Goal: Task Accomplishment & Management: Use online tool/utility

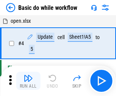
click at [28, 81] on img "button" at bounding box center [28, 78] width 9 height 9
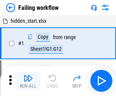
click at [28, 81] on img "button" at bounding box center [28, 78] width 9 height 9
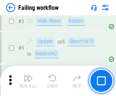
scroll to position [161, 0]
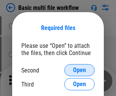
click at [79, 70] on span "Open" at bounding box center [79, 70] width 13 height 6
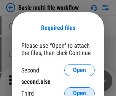
click at [79, 90] on span "Open" at bounding box center [79, 93] width 13 height 6
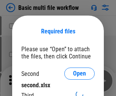
scroll to position [3, 0]
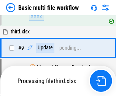
scroll to position [264, 0]
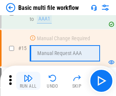
click at [28, 81] on img "button" at bounding box center [28, 78] width 9 height 9
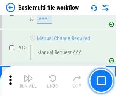
scroll to position [505, 0]
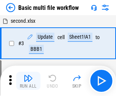
click at [28, 81] on img "button" at bounding box center [28, 78] width 9 height 9
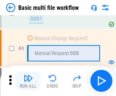
click at [28, 81] on img "button" at bounding box center [28, 78] width 9 height 9
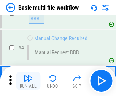
click at [28, 81] on img "button" at bounding box center [28, 78] width 9 height 9
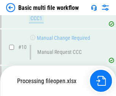
scroll to position [355, 0]
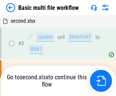
scroll to position [31, 0]
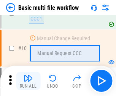
click at [28, 81] on img "button" at bounding box center [28, 78] width 9 height 9
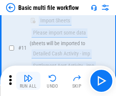
click at [28, 81] on img "button" at bounding box center [28, 78] width 9 height 9
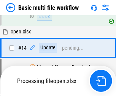
scroll to position [396, 0]
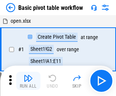
click at [28, 81] on img "button" at bounding box center [28, 78] width 9 height 9
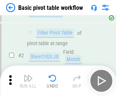
scroll to position [182, 0]
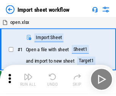
scroll to position [3, 0]
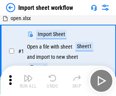
click at [28, 81] on img "button" at bounding box center [28, 78] width 9 height 9
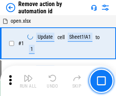
scroll to position [28, 0]
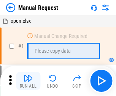
click at [28, 81] on img "button" at bounding box center [28, 78] width 9 height 9
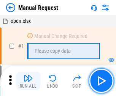
scroll to position [26, 0]
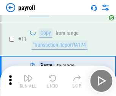
scroll to position [55, 0]
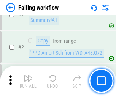
scroll to position [122, 0]
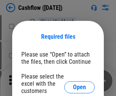
scroll to position [83, 0]
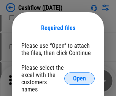
click at [79, 75] on span "Open" at bounding box center [79, 78] width 13 height 6
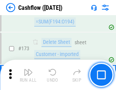
scroll to position [802, 0]
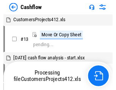
scroll to position [9, 0]
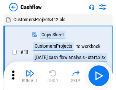
scroll to position [9, 0]
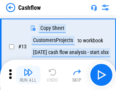
click at [28, 75] on img "button" at bounding box center [28, 72] width 9 height 9
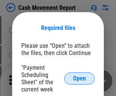
click at [79, 78] on span "Open" at bounding box center [79, 78] width 13 height 6
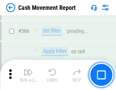
scroll to position [3474, 0]
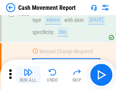
click at [28, 75] on img "button" at bounding box center [28, 72] width 9 height 9
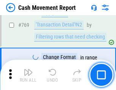
scroll to position [4213, 0]
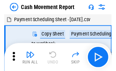
scroll to position [14, 0]
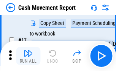
click at [28, 56] on img "button" at bounding box center [28, 53] width 9 height 9
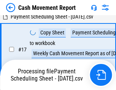
scroll to position [119, 0]
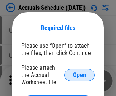
click at [79, 75] on span "Open" at bounding box center [79, 75] width 13 height 6
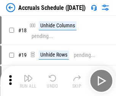
scroll to position [73, 0]
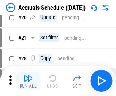
click at [28, 81] on img "button" at bounding box center [28, 78] width 9 height 9
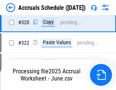
scroll to position [1410, 0]
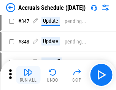
click at [28, 75] on img "button" at bounding box center [28, 72] width 9 height 9
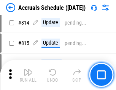
scroll to position [3345, 0]
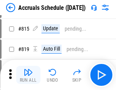
click at [28, 75] on img "button" at bounding box center [28, 72] width 9 height 9
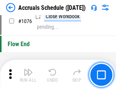
scroll to position [4540, 0]
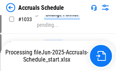
scroll to position [4390, 0]
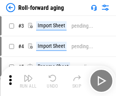
click at [28, 75] on img "button" at bounding box center [28, 78] width 9 height 9
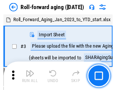
scroll to position [1, 0]
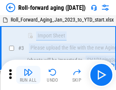
click at [28, 75] on img "button" at bounding box center [28, 72] width 9 height 9
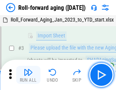
scroll to position [49, 0]
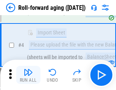
click at [28, 75] on img "button" at bounding box center [28, 72] width 9 height 9
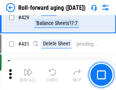
scroll to position [2629, 0]
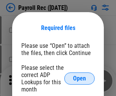
click at [79, 78] on span "Open" at bounding box center [79, 78] width 13 height 6
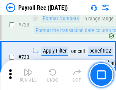
scroll to position [4342, 0]
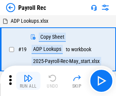
click at [28, 81] on img "button" at bounding box center [28, 78] width 9 height 9
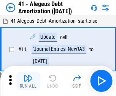
click at [28, 81] on img "button" at bounding box center [28, 78] width 9 height 9
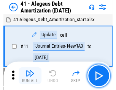
scroll to position [94, 0]
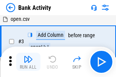
click at [28, 62] on img "button" at bounding box center [28, 59] width 9 height 9
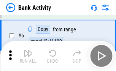
scroll to position [40, 0]
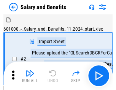
scroll to position [10, 0]
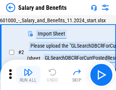
click at [28, 75] on img "button" at bounding box center [28, 72] width 9 height 9
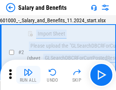
click at [28, 75] on img "button" at bounding box center [28, 72] width 9 height 9
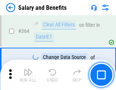
scroll to position [3570, 0]
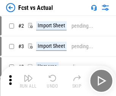
click at [28, 75] on img "button" at bounding box center [28, 78] width 9 height 9
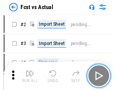
scroll to position [10, 0]
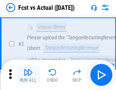
click at [28, 75] on img "button" at bounding box center [28, 72] width 9 height 9
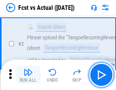
scroll to position [71, 0]
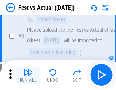
click at [28, 75] on img "button" at bounding box center [28, 72] width 9 height 9
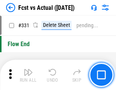
scroll to position [3629, 0]
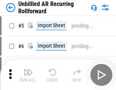
click at [28, 75] on img "button" at bounding box center [28, 72] width 9 height 9
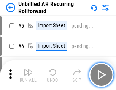
scroll to position [16, 0]
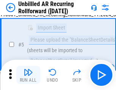
click at [28, 75] on img "button" at bounding box center [28, 72] width 9 height 9
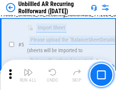
scroll to position [71, 0]
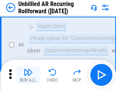
click at [28, 75] on img "button" at bounding box center [28, 72] width 9 height 9
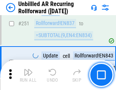
scroll to position [2575, 0]
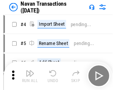
scroll to position [12, 0]
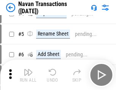
click at [28, 75] on img "button" at bounding box center [28, 72] width 9 height 9
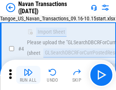
click at [28, 75] on img "button" at bounding box center [28, 72] width 9 height 9
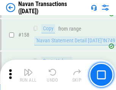
scroll to position [2458, 0]
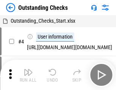
click at [28, 75] on img "button" at bounding box center [28, 72] width 9 height 9
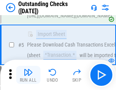
click at [28, 75] on img "button" at bounding box center [28, 72] width 9 height 9
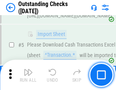
scroll to position [79, 0]
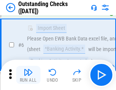
click at [28, 75] on img "button" at bounding box center [28, 72] width 9 height 9
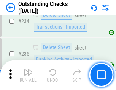
scroll to position [2302, 0]
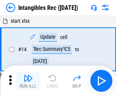
click at [28, 81] on img "button" at bounding box center [28, 78] width 9 height 9
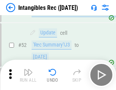
scroll to position [295, 0]
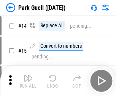
click at [28, 75] on img "button" at bounding box center [28, 78] width 9 height 9
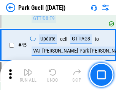
scroll to position [948, 0]
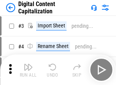
click at [28, 64] on img "button" at bounding box center [28, 66] width 9 height 9
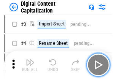
scroll to position [22, 0]
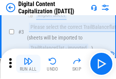
click at [28, 64] on img "button" at bounding box center [28, 60] width 9 height 9
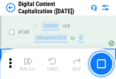
scroll to position [804, 0]
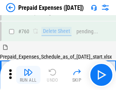
click at [28, 75] on img "button" at bounding box center [28, 72] width 9 height 9
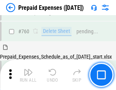
scroll to position [2101, 0]
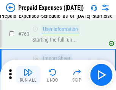
click at [28, 75] on img "button" at bounding box center [28, 72] width 9 height 9
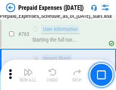
scroll to position [2146, 0]
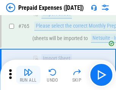
click at [28, 75] on img "button" at bounding box center [28, 72] width 9 height 9
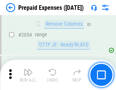
scroll to position [7924, 0]
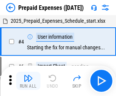
click at [28, 81] on img "button" at bounding box center [28, 78] width 9 height 9
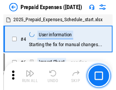
scroll to position [33, 0]
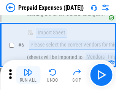
click at [28, 75] on img "button" at bounding box center [28, 72] width 9 height 9
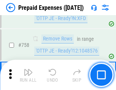
scroll to position [2701, 0]
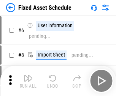
click at [28, 81] on img "button" at bounding box center [28, 78] width 9 height 9
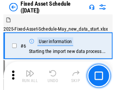
scroll to position [41, 0]
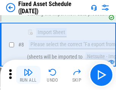
click at [28, 75] on img "button" at bounding box center [28, 72] width 9 height 9
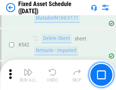
scroll to position [2703, 0]
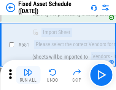
click at [28, 75] on img "button" at bounding box center [28, 72] width 9 height 9
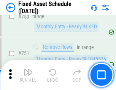
scroll to position [3696, 0]
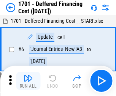
click at [28, 81] on img "button" at bounding box center [28, 78] width 9 height 9
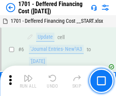
scroll to position [91, 0]
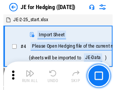
scroll to position [1, 0]
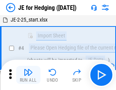
click at [28, 75] on img "button" at bounding box center [28, 72] width 9 height 9
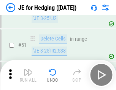
scroll to position [491, 0]
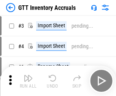
click at [28, 75] on img "button" at bounding box center [28, 78] width 9 height 9
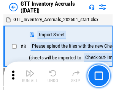
scroll to position [1, 0]
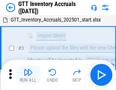
click at [28, 75] on img "button" at bounding box center [28, 72] width 9 height 9
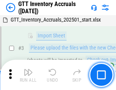
scroll to position [49, 0]
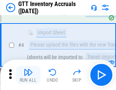
click at [28, 75] on img "button" at bounding box center [28, 72] width 9 height 9
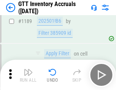
scroll to position [6190, 0]
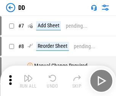
click at [28, 81] on img "button" at bounding box center [28, 78] width 9 height 9
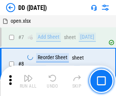
scroll to position [73, 0]
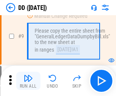
click at [28, 81] on img "button" at bounding box center [28, 78] width 9 height 9
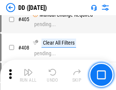
scroll to position [3392, 0]
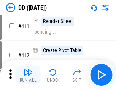
click at [28, 75] on img "button" at bounding box center [28, 72] width 9 height 9
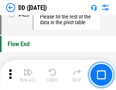
scroll to position [3628, 0]
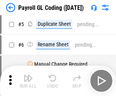
click at [28, 81] on img "button" at bounding box center [28, 78] width 9 height 9
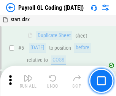
scroll to position [91, 0]
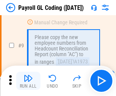
click at [28, 81] on img "button" at bounding box center [28, 78] width 9 height 9
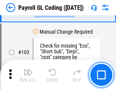
scroll to position [1779, 0]
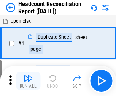
click at [28, 81] on img "button" at bounding box center [28, 78] width 9 height 9
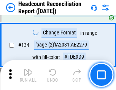
scroll to position [911, 0]
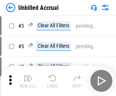
click at [28, 81] on img "button" at bounding box center [28, 78] width 9 height 9
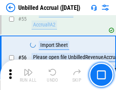
scroll to position [791, 0]
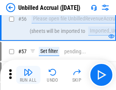
click at [28, 75] on img "button" at bounding box center [28, 72] width 9 height 9
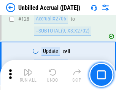
scroll to position [2258, 0]
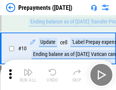
scroll to position [47, 0]
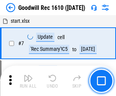
scroll to position [130, 0]
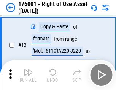
scroll to position [49, 0]
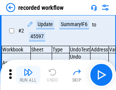
click at [28, 75] on img "button" at bounding box center [28, 72] width 9 height 9
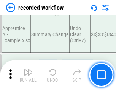
scroll to position [2370, 0]
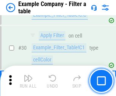
scroll to position [694, 0]
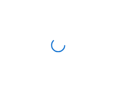
scroll to position [12, 0]
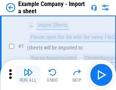
click at [28, 75] on img "button" at bounding box center [28, 72] width 9 height 9
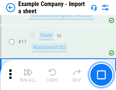
scroll to position [168, 0]
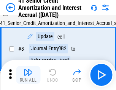
click at [28, 75] on img "button" at bounding box center [28, 72] width 9 height 9
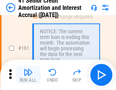
click at [28, 75] on img "button" at bounding box center [28, 72] width 9 height 9
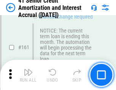
scroll to position [811, 0]
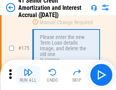
click at [28, 75] on img "button" at bounding box center [28, 72] width 9 height 9
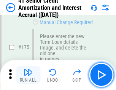
scroll to position [888, 0]
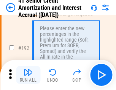
click at [28, 75] on img "button" at bounding box center [28, 72] width 9 height 9
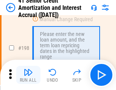
click at [28, 75] on img "button" at bounding box center [28, 72] width 9 height 9
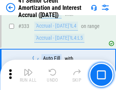
scroll to position [1937, 0]
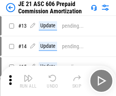
click at [28, 75] on img "button" at bounding box center [28, 78] width 9 height 9
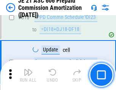
scroll to position [1415, 0]
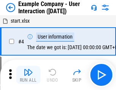
click at [28, 75] on img "button" at bounding box center [28, 72] width 9 height 9
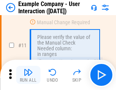
click at [28, 75] on img "button" at bounding box center [28, 72] width 9 height 9
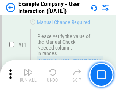
scroll to position [164, 0]
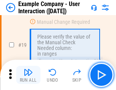
click at [28, 75] on img "button" at bounding box center [28, 72] width 9 height 9
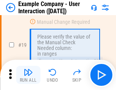
click at [28, 75] on img "button" at bounding box center [28, 72] width 9 height 9
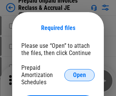
click at [79, 75] on span "Open" at bounding box center [79, 75] width 13 height 6
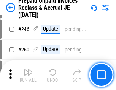
scroll to position [1023, 0]
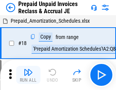
click at [28, 75] on img "button" at bounding box center [28, 72] width 9 height 9
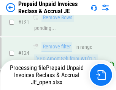
scroll to position [550, 0]
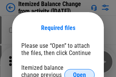
click at [79, 72] on span "Open" at bounding box center [79, 75] width 13 height 6
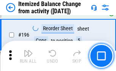
scroll to position [1459, 0]
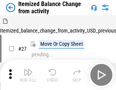
scroll to position [12, 0]
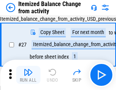
click at [28, 75] on img "button" at bounding box center [28, 72] width 9 height 9
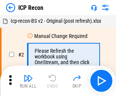
scroll to position [3, 0]
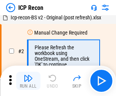
click at [28, 81] on img "button" at bounding box center [28, 78] width 9 height 9
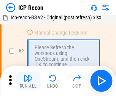
click at [28, 81] on img "button" at bounding box center [28, 78] width 9 height 9
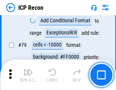
scroll to position [743, 0]
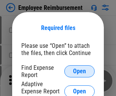
click at [79, 71] on span "Open" at bounding box center [79, 71] width 13 height 6
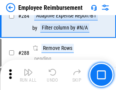
scroll to position [2061, 0]
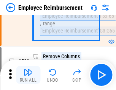
click at [28, 75] on img "button" at bounding box center [28, 72] width 9 height 9
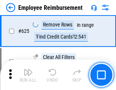
scroll to position [4539, 0]
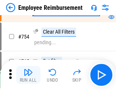
click at [28, 75] on img "button" at bounding box center [28, 72] width 9 height 9
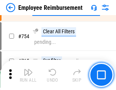
click at [28, 75] on img "button" at bounding box center [28, 72] width 9 height 9
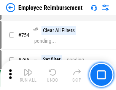
scroll to position [5319, 0]
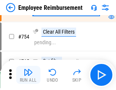
click at [28, 75] on img "button" at bounding box center [28, 72] width 9 height 9
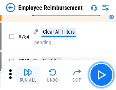
click at [28, 75] on img "button" at bounding box center [28, 72] width 9 height 9
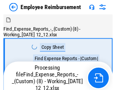
scroll to position [26, 0]
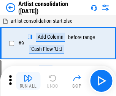
click at [28, 81] on img "button" at bounding box center [28, 78] width 9 height 9
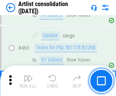
scroll to position [3319, 0]
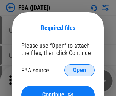
click at [79, 70] on span "Open" at bounding box center [79, 70] width 13 height 6
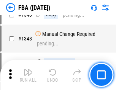
scroll to position [8020, 0]
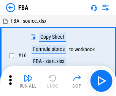
scroll to position [8, 0]
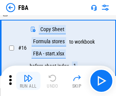
click at [28, 81] on img "button" at bounding box center [28, 78] width 9 height 9
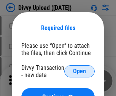
click at [79, 71] on span "Open" at bounding box center [79, 71] width 13 height 6
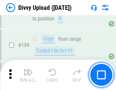
scroll to position [785, 0]
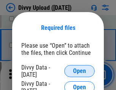
click at [79, 71] on span "Open" at bounding box center [79, 71] width 13 height 6
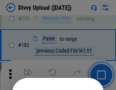
scroll to position [851, 0]
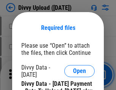
scroll to position [1288, 0]
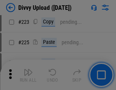
scroll to position [1513, 0]
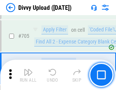
scroll to position [5186, 0]
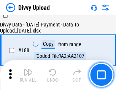
scroll to position [892, 0]
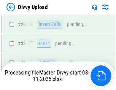
scroll to position [785, 0]
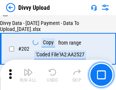
scroll to position [1227, 0]
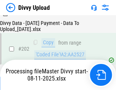
scroll to position [1227, 0]
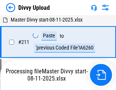
scroll to position [1517, 0]
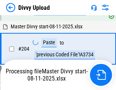
scroll to position [1350, 0]
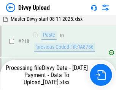
scroll to position [1684, 0]
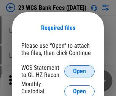
click at [79, 71] on span "Open" at bounding box center [79, 71] width 13 height 6
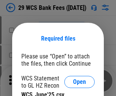
scroll to position [11, 0]
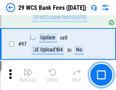
scroll to position [739, 0]
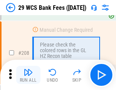
click at [28, 75] on img "button" at bounding box center [28, 72] width 9 height 9
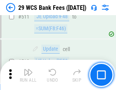
scroll to position [3814, 0]
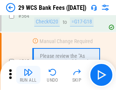
click at [28, 75] on img "button" at bounding box center [28, 72] width 9 height 9
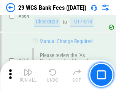
scroll to position [4100, 0]
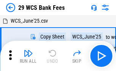
scroll to position [14, 0]
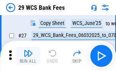
click at [28, 56] on img "button" at bounding box center [28, 53] width 9 height 9
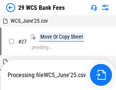
scroll to position [4, 0]
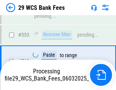
scroll to position [4047, 0]
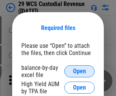
click at [79, 71] on span "Open" at bounding box center [79, 71] width 13 height 6
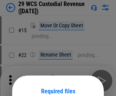
scroll to position [63, 0]
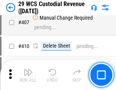
scroll to position [3511, 0]
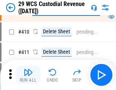
click at [28, 75] on img "button" at bounding box center [28, 72] width 9 height 9
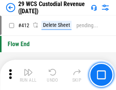
scroll to position [3620, 0]
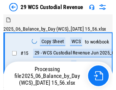
scroll to position [18, 0]
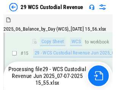
scroll to position [172, 0]
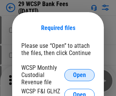
click at [79, 75] on span "Open" at bounding box center [79, 75] width 13 height 6
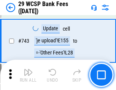
scroll to position [3820, 0]
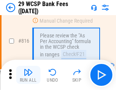
click at [28, 75] on img "button" at bounding box center [28, 72] width 9 height 9
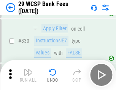
scroll to position [4810, 0]
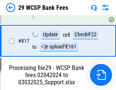
scroll to position [4706, 0]
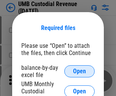
click at [79, 71] on span "Open" at bounding box center [79, 71] width 13 height 6
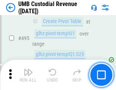
scroll to position [3093, 0]
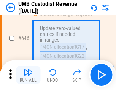
click at [28, 75] on img "button" at bounding box center [28, 72] width 9 height 9
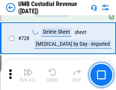
scroll to position [4676, 0]
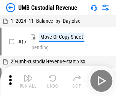
scroll to position [6, 0]
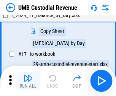
click at [28, 81] on img "button" at bounding box center [28, 78] width 9 height 9
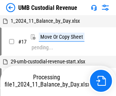
scroll to position [6, 0]
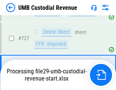
scroll to position [4626, 0]
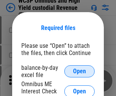
click at [79, 71] on span "Open" at bounding box center [79, 71] width 13 height 6
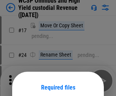
scroll to position [60, 0]
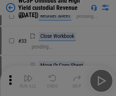
scroll to position [173, 0]
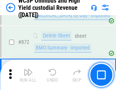
scroll to position [6416, 0]
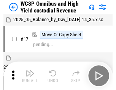
scroll to position [4, 0]
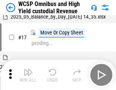
click at [28, 75] on img "button" at bounding box center [28, 72] width 9 height 9
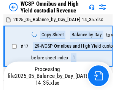
scroll to position [4, 0]
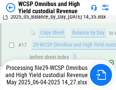
scroll to position [158, 0]
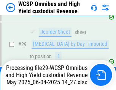
scroll to position [158, 0]
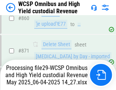
scroll to position [6399, 0]
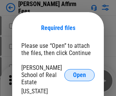
click at [79, 72] on span "Open" at bounding box center [79, 75] width 13 height 6
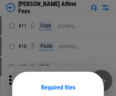
scroll to position [60, 0]
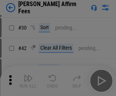
scroll to position [154, 0]
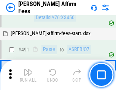
scroll to position [2061, 0]
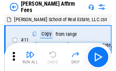
scroll to position [8, 0]
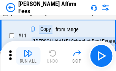
click at [28, 56] on img "button" at bounding box center [28, 53] width 9 height 9
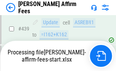
scroll to position [1988, 0]
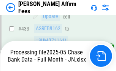
scroll to position [2000, 0]
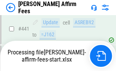
scroll to position [1988, 0]
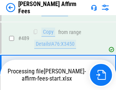
scroll to position [1979, 0]
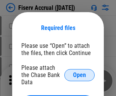
click at [79, 72] on span "Open" at bounding box center [79, 75] width 13 height 6
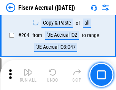
scroll to position [1957, 0]
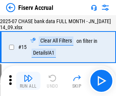
click at [28, 81] on img "button" at bounding box center [28, 78] width 9 height 9
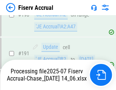
scroll to position [1948, 0]
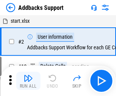
click at [28, 75] on img "button" at bounding box center [28, 78] width 9 height 9
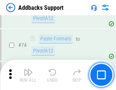
scroll to position [552, 0]
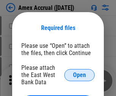
click at [79, 75] on span "Open" at bounding box center [79, 75] width 13 height 6
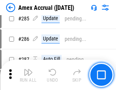
scroll to position [2076, 0]
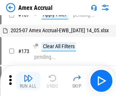
click at [28, 81] on img "button" at bounding box center [28, 78] width 9 height 9
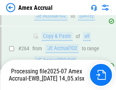
scroll to position [2210, 0]
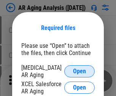
click at [79, 70] on span "Open" at bounding box center [79, 71] width 13 height 6
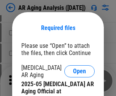
scroll to position [228, 0]
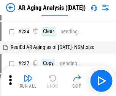
scroll to position [8, 0]
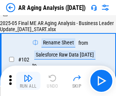
click at [28, 81] on img "button" at bounding box center [28, 78] width 9 height 9
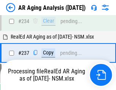
scroll to position [1175, 0]
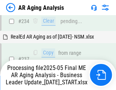
scroll to position [1166, 0]
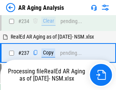
scroll to position [1166, 0]
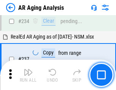
scroll to position [1166, 0]
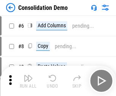
click at [28, 81] on img "button" at bounding box center [28, 78] width 9 height 9
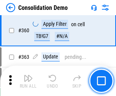
scroll to position [2541, 0]
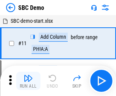
click at [28, 81] on img "button" at bounding box center [28, 78] width 9 height 9
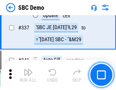
scroll to position [1994, 0]
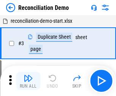
click at [28, 81] on img "button" at bounding box center [28, 78] width 9 height 9
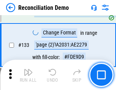
scroll to position [900, 0]
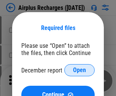
click at [79, 70] on span "Open" at bounding box center [79, 70] width 13 height 6
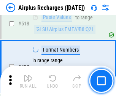
scroll to position [3262, 0]
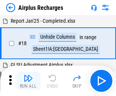
click at [28, 81] on img "button" at bounding box center [28, 78] width 9 height 9
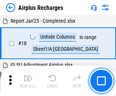
scroll to position [33, 0]
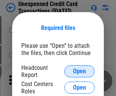
click at [79, 71] on span "Open" at bounding box center [79, 71] width 13 height 6
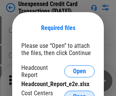
click at [79, 94] on span "Open" at bounding box center [79, 97] width 13 height 6
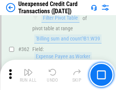
scroll to position [1950, 0]
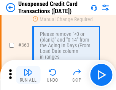
click at [28, 75] on img "button" at bounding box center [28, 72] width 9 height 9
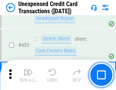
scroll to position [2586, 0]
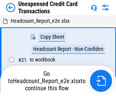
scroll to position [12, 0]
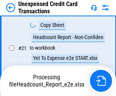
scroll to position [123, 0]
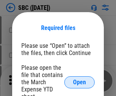
click at [79, 82] on span "Open" at bounding box center [79, 82] width 13 height 6
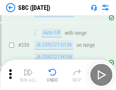
scroll to position [1481, 0]
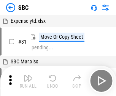
scroll to position [8, 0]
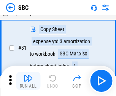
click at [28, 81] on img "button" at bounding box center [28, 78] width 9 height 9
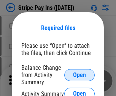
click at [79, 75] on span "Open" at bounding box center [79, 75] width 13 height 6
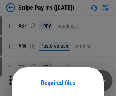
scroll to position [55, 0]
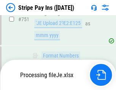
scroll to position [3930, 0]
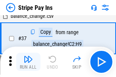
click at [28, 62] on img "button" at bounding box center [28, 59] width 9 height 9
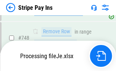
scroll to position [3913, 0]
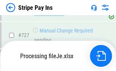
scroll to position [3913, 0]
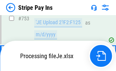
scroll to position [3913, 0]
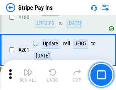
scroll to position [1080, 0]
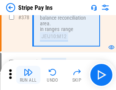
click at [28, 75] on img "button" at bounding box center [28, 72] width 9 height 9
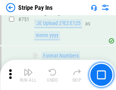
scroll to position [3904, 0]
